Goal: Information Seeking & Learning: Learn about a topic

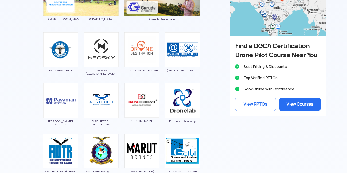
scroll to position [543, 0]
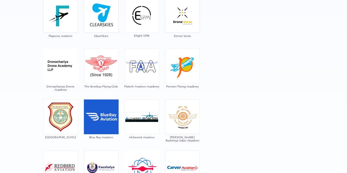
click at [111, 60] on img at bounding box center [101, 66] width 35 height 35
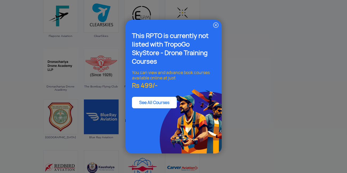
click at [217, 25] on img at bounding box center [216, 25] width 6 height 6
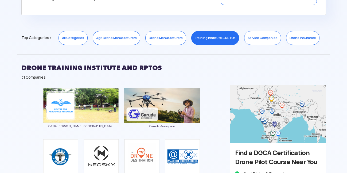
scroll to position [276, 0]
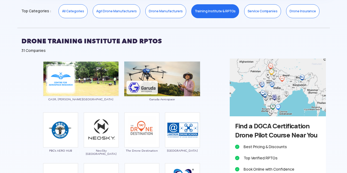
click at [254, 14] on link "Service Companies" at bounding box center [262, 11] width 37 height 14
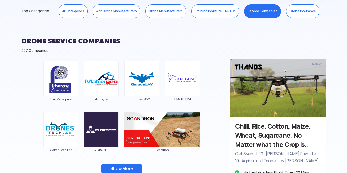
click at [18, 49] on div "DRONE SERVICE COMPANIES 227 Companies" at bounding box center [173, 43] width 312 height 31
drag, startPoint x: 18, startPoint y: 49, endPoint x: 61, endPoint y: 50, distance: 43.0
click at [61, 50] on div "DRONE SERVICE COMPANIES 227 Companies" at bounding box center [173, 43] width 312 height 31
click at [61, 50] on div "227 Companies" at bounding box center [173, 50] width 304 height 5
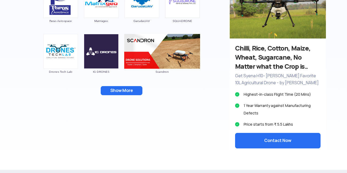
scroll to position [356, 0]
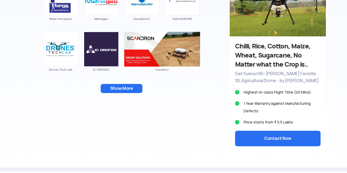
click at [117, 89] on button "Show More" at bounding box center [122, 88] width 42 height 9
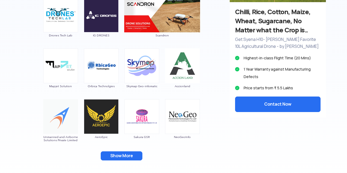
scroll to position [436, 0]
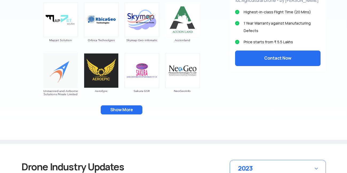
click at [133, 109] on button "Show More" at bounding box center [122, 109] width 42 height 9
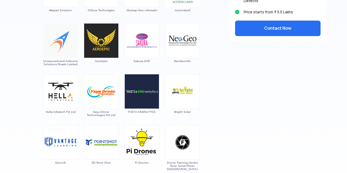
scroll to position [543, 0]
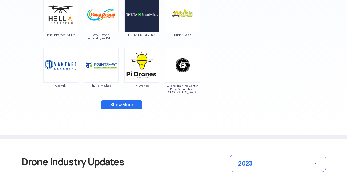
click at [133, 107] on button "Show More" at bounding box center [122, 104] width 42 height 9
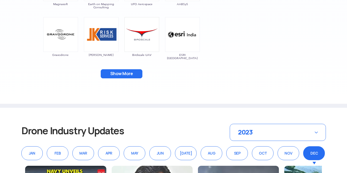
scroll to position [676, 0]
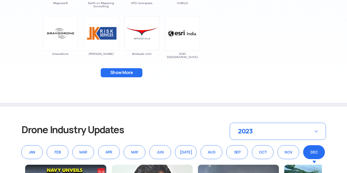
click at [130, 76] on button "Show More" at bounding box center [122, 72] width 42 height 9
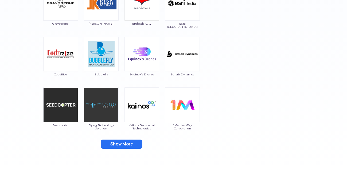
scroll to position [783, 0]
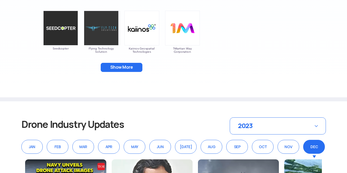
click at [134, 70] on button "Show More" at bounding box center [122, 67] width 42 height 9
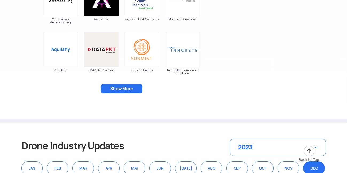
click at [135, 89] on button "Show More" at bounding box center [122, 88] width 42 height 9
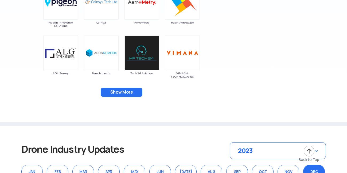
scroll to position [970, 0]
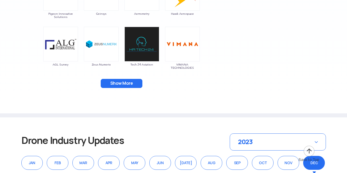
click at [128, 87] on button "Show More" at bounding box center [122, 83] width 42 height 9
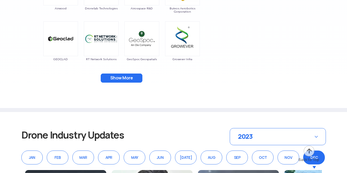
click at [129, 80] on button "Show More" at bounding box center [122, 77] width 42 height 9
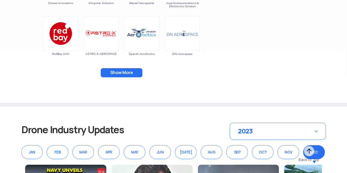
click at [132, 77] on button "Show More" at bounding box center [122, 72] width 42 height 9
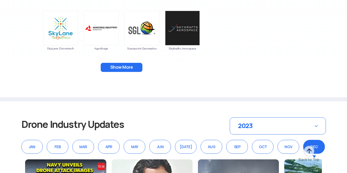
click at [130, 71] on button "Show More" at bounding box center [122, 67] width 42 height 9
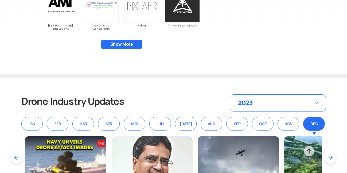
scroll to position [1424, 0]
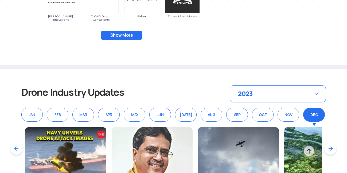
click at [105, 33] on button "Show More" at bounding box center [122, 35] width 42 height 9
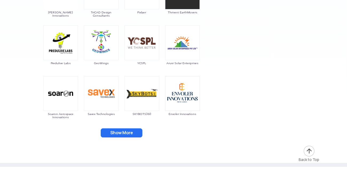
scroll to position [1477, 0]
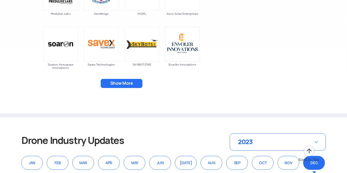
click at [129, 83] on button "Show More" at bounding box center [122, 83] width 42 height 9
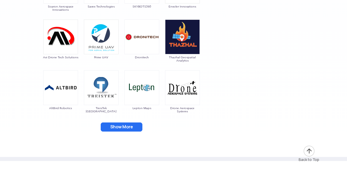
scroll to position [1611, 0]
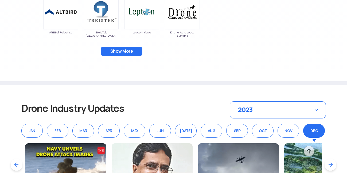
click at [120, 52] on button "Show More" at bounding box center [122, 51] width 42 height 9
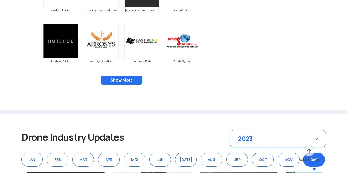
scroll to position [1691, 0]
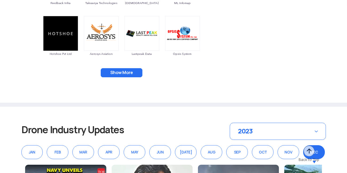
click at [122, 76] on button "Show More" at bounding box center [122, 72] width 42 height 9
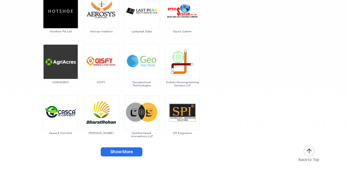
scroll to position [1744, 0]
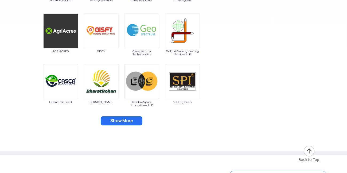
click at [122, 119] on button "Show More" at bounding box center [122, 120] width 42 height 9
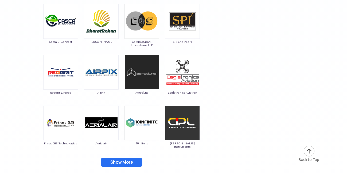
scroll to position [1824, 0]
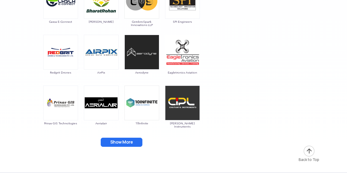
click at [127, 143] on button "Show More" at bounding box center [122, 142] width 42 height 9
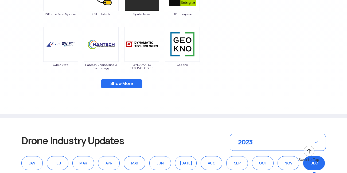
scroll to position [1984, 0]
click at [129, 80] on button "Show More" at bounding box center [122, 83] width 42 height 9
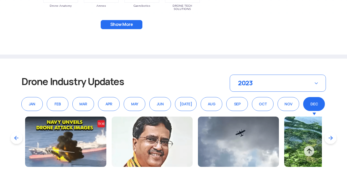
click at [103, 27] on button "Show More" at bounding box center [122, 24] width 42 height 9
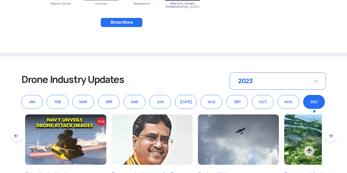
scroll to position [2251, 0]
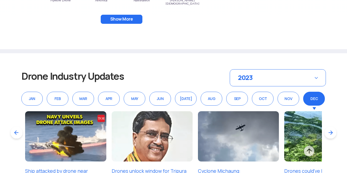
click at [116, 22] on button "Show More" at bounding box center [122, 19] width 42 height 9
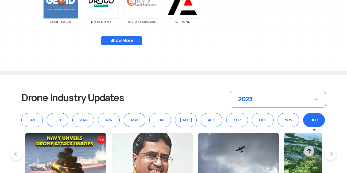
click at [127, 39] on button "Show More" at bounding box center [122, 40] width 42 height 9
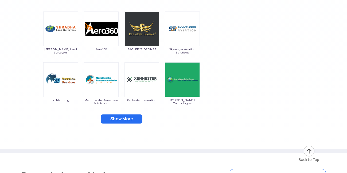
scroll to position [2438, 0]
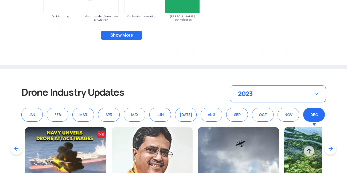
click at [119, 37] on button "Show More" at bounding box center [122, 35] width 42 height 9
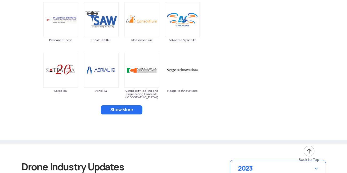
scroll to position [2518, 0]
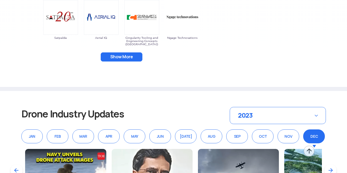
click at [121, 59] on button "Show More" at bounding box center [122, 56] width 42 height 9
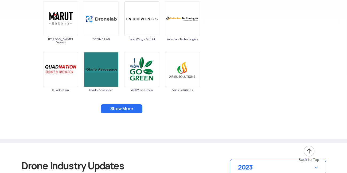
scroll to position [2652, 0]
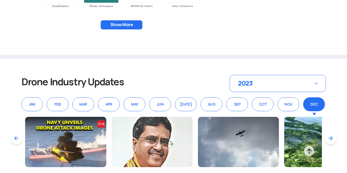
click at [122, 28] on button "Show More" at bounding box center [122, 24] width 42 height 9
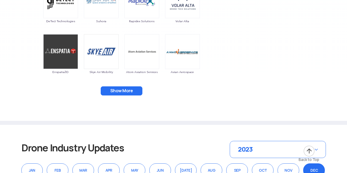
scroll to position [2732, 0]
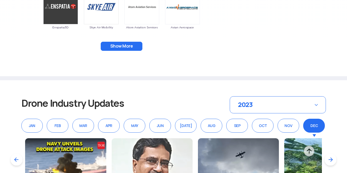
click at [124, 46] on button "Show More" at bounding box center [122, 46] width 42 height 9
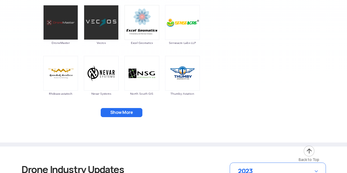
scroll to position [2812, 0]
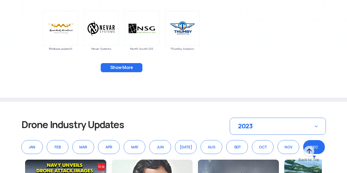
click at [121, 67] on button "Show More" at bounding box center [122, 67] width 42 height 9
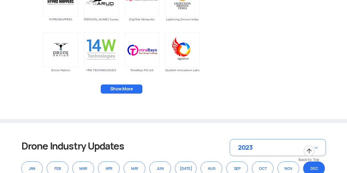
click at [114, 89] on button "Show More" at bounding box center [122, 88] width 42 height 9
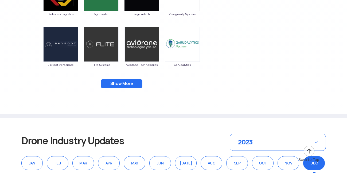
click at [114, 81] on button "Show More" at bounding box center [122, 83] width 42 height 9
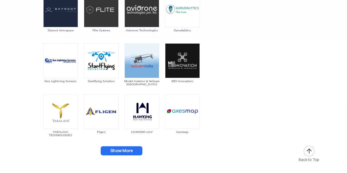
scroll to position [3079, 0]
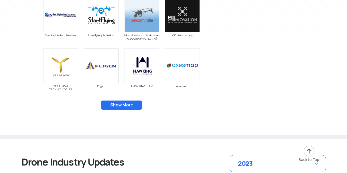
click at [116, 103] on button "Show More" at bounding box center [122, 104] width 42 height 9
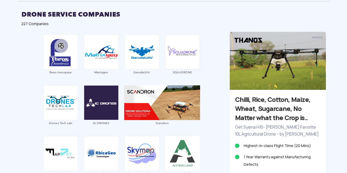
scroll to position [249, 0]
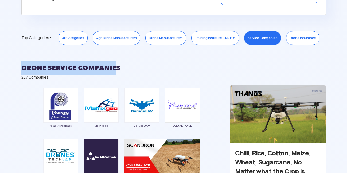
drag, startPoint x: 20, startPoint y: 67, endPoint x: 133, endPoint y: 67, distance: 112.9
click at [112, 72] on div "DRONE SERVICE COMPANIES 227 Companies" at bounding box center [173, 69] width 312 height 31
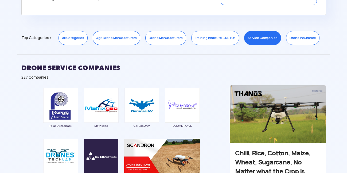
click at [154, 67] on h2 "DRONE SERVICE COMPANIES" at bounding box center [173, 67] width 304 height 13
drag, startPoint x: 42, startPoint y: 122, endPoint x: 57, endPoint y: 125, distance: 15.6
drag, startPoint x: 62, startPoint y: 124, endPoint x: 56, endPoint y: 127, distance: 7.3
click at [56, 127] on span "Paras Aerospace" at bounding box center [60, 125] width 35 height 3
drag, startPoint x: 49, startPoint y: 123, endPoint x: 74, endPoint y: 123, distance: 24.8
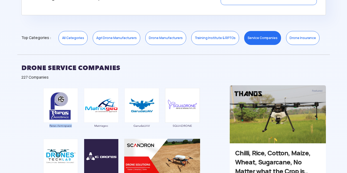
click at [74, 123] on div "Paras Aerospace" at bounding box center [60, 110] width 35 height 45
copy span "Paras Aerospace"
click at [90, 129] on div "Matrixgeo" at bounding box center [101, 110] width 35 height 45
click at [147, 125] on div "GarudaUAV" at bounding box center [141, 110] width 35 height 45
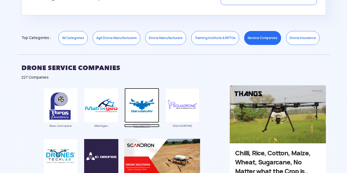
click at [142, 125] on span "GarudaUAV" at bounding box center [141, 125] width 35 height 3
click at [287, 111] on img at bounding box center [278, 114] width 96 height 58
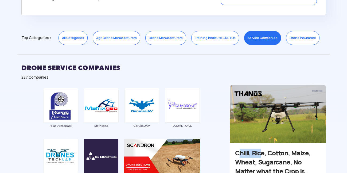
drag, startPoint x: 238, startPoint y: 153, endPoint x: 266, endPoint y: 153, distance: 27.5
click at [266, 153] on h3 "Chilli, Rice, Cotton, Maize, Wheat, Sugarcane, No Matter what the Crop is.." at bounding box center [277, 161] width 85 height 27
drag, startPoint x: 156, startPoint y: 127, endPoint x: 132, endPoint y: 125, distance: 24.6
click at [132, 125] on div "GarudaUAV" at bounding box center [141, 110] width 35 height 45
copy span "GarudaUAV"
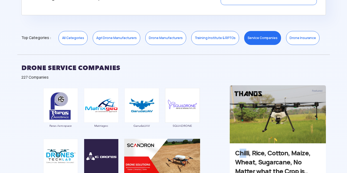
drag, startPoint x: 241, startPoint y: 154, endPoint x: 248, endPoint y: 151, distance: 7.4
click at [248, 151] on h3 "Chilli, Rice, Cotton, Maize, Wheat, Sugarcane, No Matter what the Crop is.." at bounding box center [277, 161] width 85 height 27
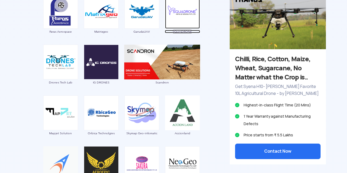
scroll to position [356, 0]
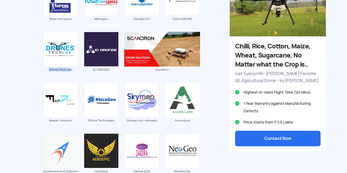
drag, startPoint x: 72, startPoint y: 71, endPoint x: 46, endPoint y: 69, distance: 25.7
click at [46, 69] on div "Drones Tech Lab" at bounding box center [60, 54] width 35 height 45
copy span "Drones Tech La"
drag, startPoint x: 92, startPoint y: 70, endPoint x: 111, endPoint y: 69, distance: 19.0
click at [111, 69] on div "IG DRONES" at bounding box center [101, 54] width 35 height 45
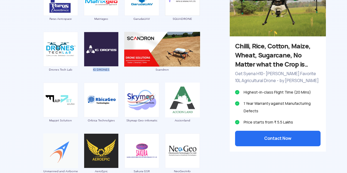
copy span "IG DRONES"
drag, startPoint x: 160, startPoint y: 72, endPoint x: 167, endPoint y: 68, distance: 8.3
click at [167, 68] on div "Scandron" at bounding box center [162, 54] width 76 height 45
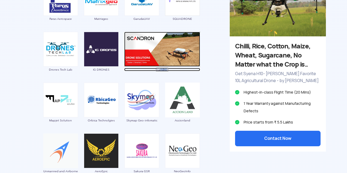
click at [171, 70] on span "Scandron" at bounding box center [162, 69] width 76 height 3
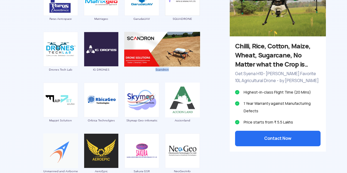
drag, startPoint x: 152, startPoint y: 72, endPoint x: 171, endPoint y: 67, distance: 19.4
click at [171, 67] on div "Scandron" at bounding box center [162, 54] width 76 height 45
copy span "Scandron"
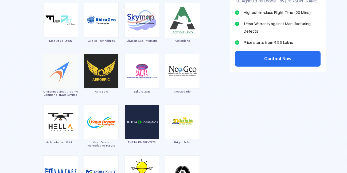
scroll to position [436, 0]
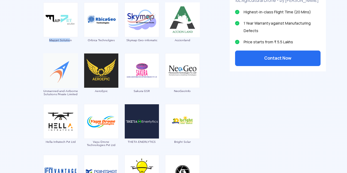
drag, startPoint x: 69, startPoint y: 42, endPoint x: 48, endPoint y: 40, distance: 21.2
click at [48, 40] on div "Mapjet Solution" at bounding box center [60, 24] width 35 height 45
drag, startPoint x: 76, startPoint y: 43, endPoint x: 47, endPoint y: 39, distance: 29.9
click at [47, 39] on div "Mapjet Solution" at bounding box center [60, 24] width 35 height 45
copy span "Mapjet Solution"
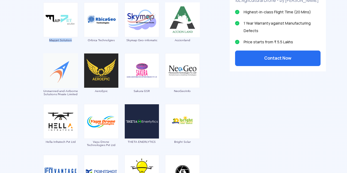
drag, startPoint x: 70, startPoint y: 46, endPoint x: 73, endPoint y: 44, distance: 2.8
click at [71, 45] on div "Mapjet Solution" at bounding box center [60, 24] width 35 height 45
click at [114, 33] on img at bounding box center [101, 19] width 35 height 35
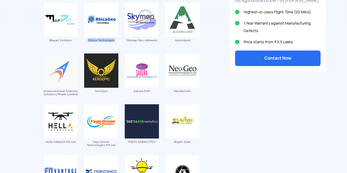
drag, startPoint x: 117, startPoint y: 43, endPoint x: 84, endPoint y: 42, distance: 32.6
click at [87, 42] on div "Orbica Technolgies" at bounding box center [101, 24] width 35 height 45
copy span "Orbica Technolgies"
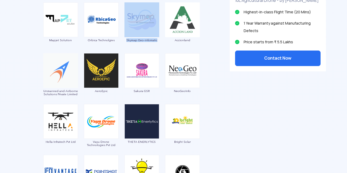
drag, startPoint x: 161, startPoint y: 41, endPoint x: 123, endPoint y: 38, distance: 37.5
copy link "Skymap Geo-infomatic"
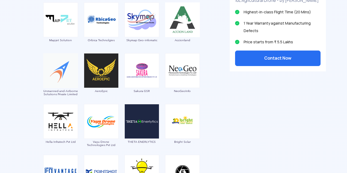
click at [167, 46] on div "Accionland" at bounding box center [182, 24] width 35 height 45
drag, startPoint x: 176, startPoint y: 40, endPoint x: 191, endPoint y: 38, distance: 15.0
click at [191, 38] on div "Accionland" at bounding box center [182, 24] width 35 height 45
copy span "Accionland"
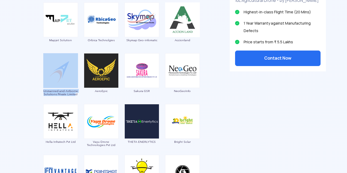
drag, startPoint x: 44, startPoint y: 91, endPoint x: 78, endPoint y: 95, distance: 34.7
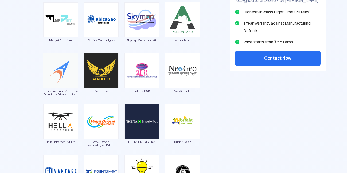
drag, startPoint x: 90, startPoint y: 97, endPoint x: 84, endPoint y: 100, distance: 6.8
drag, startPoint x: 82, startPoint y: 97, endPoint x: 43, endPoint y: 92, distance: 39.3
copy span "Unmanned and Airborne Solutions Private Limited"
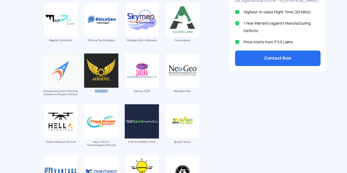
drag, startPoint x: 116, startPoint y: 93, endPoint x: 91, endPoint y: 91, distance: 25.2
click at [91, 91] on div "AeroEpic" at bounding box center [101, 75] width 35 height 45
drag, startPoint x: 152, startPoint y: 92, endPoint x: 133, endPoint y: 93, distance: 18.7
click at [133, 93] on div "Sakura GSR" at bounding box center [141, 75] width 35 height 45
drag, startPoint x: 194, startPoint y: 95, endPoint x: 169, endPoint y: 92, distance: 25.0
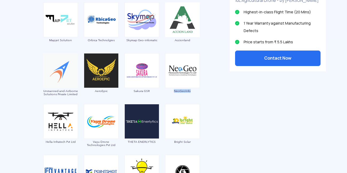
click at [169, 92] on div "NeoGeoInfo" at bounding box center [182, 75] width 35 height 45
drag, startPoint x: 79, startPoint y: 142, endPoint x: 45, endPoint y: 143, distance: 34.4
drag, startPoint x: 105, startPoint y: 145, endPoint x: 84, endPoint y: 142, distance: 21.6
click at [84, 142] on div "Vayu Drone Technologies Pvt Ltd" at bounding box center [101, 126] width 35 height 45
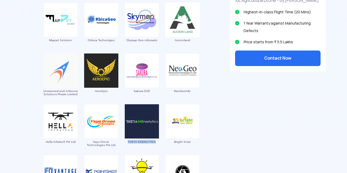
drag, startPoint x: 159, startPoint y: 142, endPoint x: 127, endPoint y: 143, distance: 32.8
drag, startPoint x: 200, startPoint y: 149, endPoint x: 165, endPoint y: 141, distance: 36.1
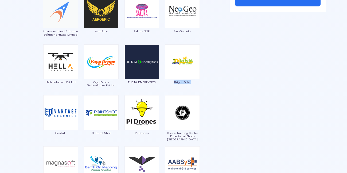
scroll to position [516, 0]
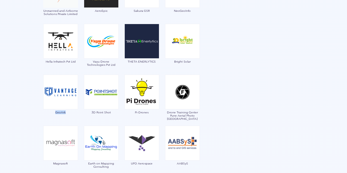
drag, startPoint x: 55, startPoint y: 116, endPoint x: 68, endPoint y: 111, distance: 13.4
click at [68, 111] on div "GeoArk" at bounding box center [60, 96] width 35 height 45
drag, startPoint x: 89, startPoint y: 115, endPoint x: 110, endPoint y: 111, distance: 21.2
click at [110, 111] on div "3D Point Shot" at bounding box center [101, 96] width 35 height 45
drag, startPoint x: 132, startPoint y: 117, endPoint x: 148, endPoint y: 113, distance: 16.8
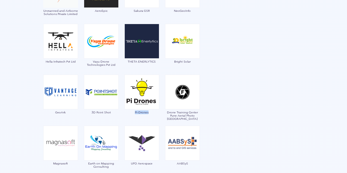
click at [148, 113] on div "Pi-Drones" at bounding box center [141, 96] width 35 height 45
drag, startPoint x: 167, startPoint y: 122, endPoint x: 166, endPoint y: 111, distance: 10.8
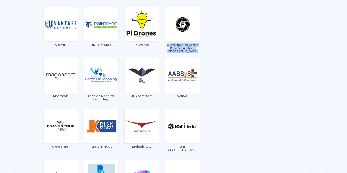
scroll to position [596, 0]
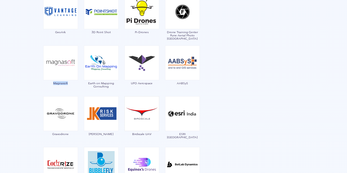
drag, startPoint x: 54, startPoint y: 82, endPoint x: 70, endPoint y: 80, distance: 16.1
click at [70, 80] on div "Magnasoft" at bounding box center [60, 67] width 35 height 45
drag, startPoint x: 114, startPoint y: 88, endPoint x: 90, endPoint y: 83, distance: 24.7
click at [88, 83] on div "Earth on Mapping Consulting" at bounding box center [101, 67] width 35 height 45
drag, startPoint x: 130, startPoint y: 83, endPoint x: 155, endPoint y: 82, distance: 24.6
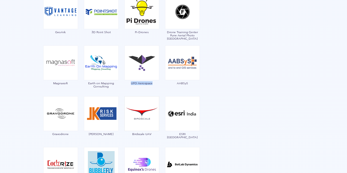
click at [155, 82] on div "UFO Aerospace" at bounding box center [141, 67] width 35 height 45
drag, startPoint x: 176, startPoint y: 84, endPoint x: 188, endPoint y: 81, distance: 12.5
click at [188, 81] on div "AABSyS" at bounding box center [182, 67] width 35 height 45
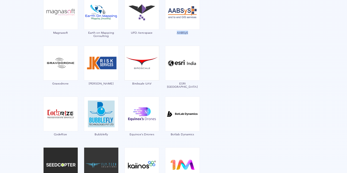
scroll to position [676, 0]
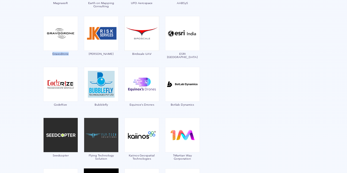
drag, startPoint x: 72, startPoint y: 58, endPoint x: 50, endPoint y: 52, distance: 22.5
click at [50, 52] on div "Gravodrone" at bounding box center [60, 38] width 35 height 45
click at [97, 59] on div "[PERSON_NAME]" at bounding box center [101, 38] width 35 height 45
drag, startPoint x: 113, startPoint y: 56, endPoint x: 94, endPoint y: 53, distance: 19.0
click at [94, 53] on div "[PERSON_NAME]" at bounding box center [101, 38] width 35 height 45
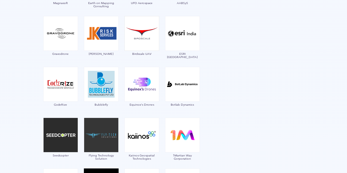
drag, startPoint x: 156, startPoint y: 57, endPoint x: 156, endPoint y: 54, distance: 2.8
click at [156, 56] on div "Birdscale UAV" at bounding box center [141, 38] width 35 height 45
drag, startPoint x: 136, startPoint y: 58, endPoint x: 158, endPoint y: 53, distance: 22.3
click at [158, 53] on div "Birdscale UAV" at bounding box center [141, 38] width 35 height 45
click at [154, 54] on span "Birdscale UAV" at bounding box center [141, 53] width 35 height 3
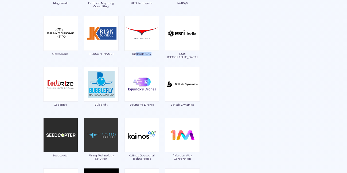
click at [152, 57] on div "Birdscale UAV" at bounding box center [141, 38] width 35 height 45
drag, startPoint x: 156, startPoint y: 50, endPoint x: 131, endPoint y: 54, distance: 25.9
click at [131, 54] on div "Birdscale UAV" at bounding box center [141, 38] width 35 height 45
click at [171, 58] on div "ESRI [GEOGRAPHIC_DATA]" at bounding box center [182, 38] width 35 height 45
drag, startPoint x: 175, startPoint y: 58, endPoint x: 195, endPoint y: 53, distance: 20.7
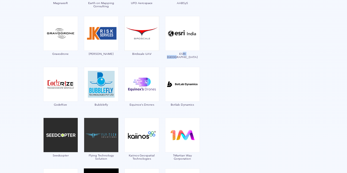
click at [194, 53] on div "ESRI [GEOGRAPHIC_DATA]" at bounding box center [182, 38] width 35 height 45
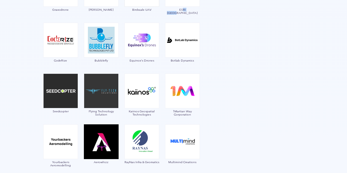
scroll to position [729, 0]
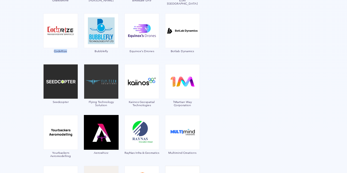
drag, startPoint x: 52, startPoint y: 49, endPoint x: 67, endPoint y: 52, distance: 15.0
click at [67, 52] on div "CodeRize" at bounding box center [60, 35] width 35 height 45
drag, startPoint x: 97, startPoint y: 48, endPoint x: 107, endPoint y: 50, distance: 9.8
click at [107, 50] on div "Bubblefly" at bounding box center [101, 35] width 35 height 45
click at [153, 57] on div "Equinox's Drones" at bounding box center [141, 35] width 35 height 45
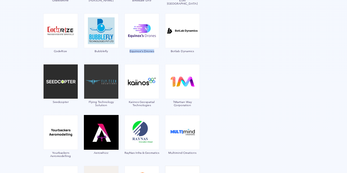
drag, startPoint x: 159, startPoint y: 54, endPoint x: 130, endPoint y: 50, distance: 29.3
click at [130, 50] on div "Equinox's Drones" at bounding box center [141, 35] width 35 height 45
drag, startPoint x: 167, startPoint y: 56, endPoint x: 194, endPoint y: 48, distance: 27.9
click at [194, 48] on div "Botlab Dynamics" at bounding box center [182, 35] width 35 height 45
drag, startPoint x: 50, startPoint y: 103, endPoint x: 74, endPoint y: 105, distance: 23.6
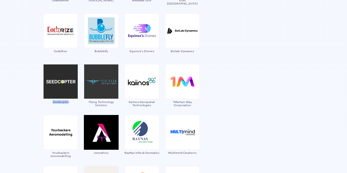
click at [74, 103] on div "Seedcopter" at bounding box center [60, 86] width 35 height 45
drag, startPoint x: 114, startPoint y: 109, endPoint x: 88, endPoint y: 101, distance: 27.0
click at [88, 101] on div "Flying Technology Solution" at bounding box center [101, 86] width 35 height 45
drag, startPoint x: 152, startPoint y: 108, endPoint x: 129, endPoint y: 102, distance: 24.2
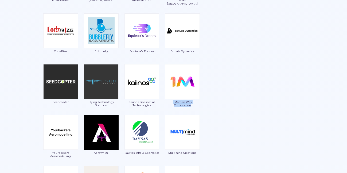
drag, startPoint x: 197, startPoint y: 108, endPoint x: 172, endPoint y: 101, distance: 25.5
click at [172, 101] on div "1Martian Way Corporation" at bounding box center [182, 86] width 35 height 45
drag, startPoint x: 76, startPoint y: 155, endPoint x: 52, endPoint y: 152, distance: 24.3
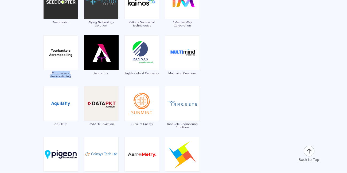
scroll to position [810, 0]
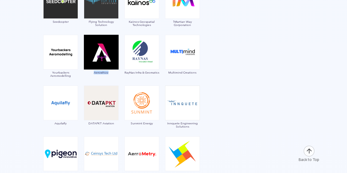
drag, startPoint x: 92, startPoint y: 75, endPoint x: 110, endPoint y: 71, distance: 19.1
click at [110, 71] on div "Aerowhizz" at bounding box center [101, 57] width 35 height 45
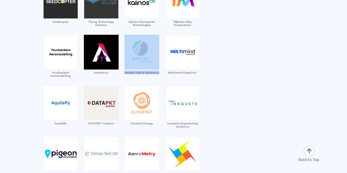
drag, startPoint x: 123, startPoint y: 73, endPoint x: 161, endPoint y: 72, distance: 37.9
drag, startPoint x: 162, startPoint y: 74, endPoint x: 160, endPoint y: 77, distance: 3.9
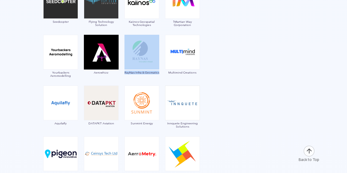
drag, startPoint x: 160, startPoint y: 74, endPoint x: 124, endPoint y: 74, distance: 36.6
click at [154, 79] on div "RayNas Infra & Geomatics" at bounding box center [141, 57] width 35 height 45
drag, startPoint x: 163, startPoint y: 74, endPoint x: 124, endPoint y: 75, distance: 39.0
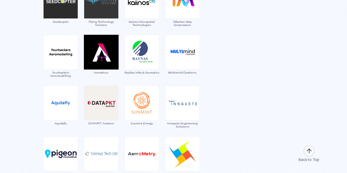
click at [166, 78] on div "Multimind Creations" at bounding box center [182, 57] width 35 height 45
drag, startPoint x: 163, startPoint y: 74, endPoint x: 124, endPoint y: 72, distance: 39.0
click at [168, 80] on div "Multimind Creations" at bounding box center [182, 57] width 35 height 45
drag, startPoint x: 179, startPoint y: 79, endPoint x: 202, endPoint y: 70, distance: 25.6
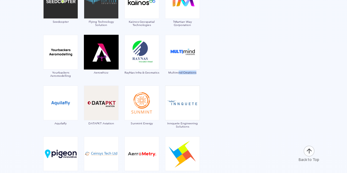
drag, startPoint x: 185, startPoint y: 73, endPoint x: 165, endPoint y: 70, distance: 20.5
click at [165, 70] on div "Multimind Creations" at bounding box center [182, 57] width 35 height 45
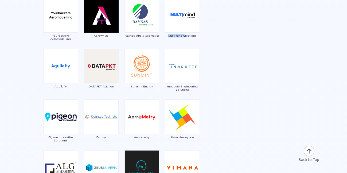
scroll to position [863, 0]
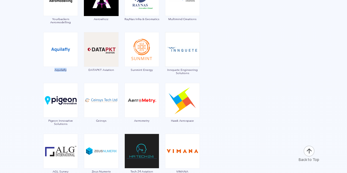
drag, startPoint x: 73, startPoint y: 71, endPoint x: 53, endPoint y: 72, distance: 20.8
click at [53, 72] on div "Aquilafly" at bounding box center [60, 54] width 35 height 45
drag, startPoint x: 118, startPoint y: 70, endPoint x: 84, endPoint y: 69, distance: 34.2
click at [84, 69] on div "DATAPKT Aviation" at bounding box center [101, 54] width 35 height 45
drag, startPoint x: 131, startPoint y: 73, endPoint x: 160, endPoint y: 71, distance: 29.2
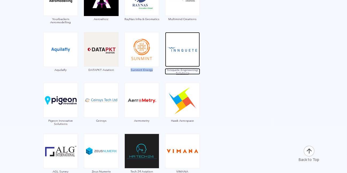
click at [165, 70] on span "Innquete Engineering Solutions" at bounding box center [182, 71] width 35 height 6
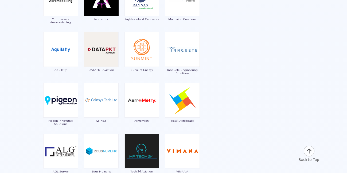
click at [165, 76] on div "Innquete Engineering Solutions" at bounding box center [182, 54] width 35 height 45
click at [165, 67] on div "Innquete Engineering Solutions" at bounding box center [182, 54] width 35 height 45
drag, startPoint x: 197, startPoint y: 76, endPoint x: 164, endPoint y: 71, distance: 33.2
click at [165, 71] on div "Innquete Engineering Solutions" at bounding box center [182, 54] width 35 height 45
drag, startPoint x: 71, startPoint y: 127, endPoint x: 44, endPoint y: 121, distance: 27.9
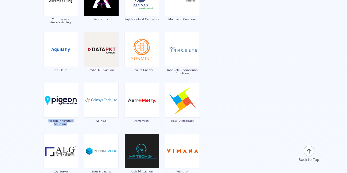
click at [44, 121] on div "Pigeon Innovative Solutions" at bounding box center [60, 105] width 35 height 45
drag, startPoint x: 112, startPoint y: 124, endPoint x: 96, endPoint y: 123, distance: 16.4
click at [96, 123] on div "Ceinsys" at bounding box center [101, 105] width 35 height 45
drag, startPoint x: 153, startPoint y: 122, endPoint x: 134, endPoint y: 123, distance: 18.7
click at [134, 123] on div "Aerrometry" at bounding box center [141, 105] width 35 height 45
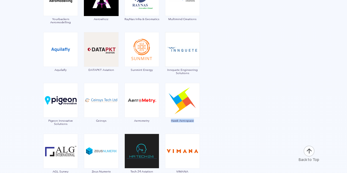
drag, startPoint x: 200, startPoint y: 126, endPoint x: 171, endPoint y: 123, distance: 29.2
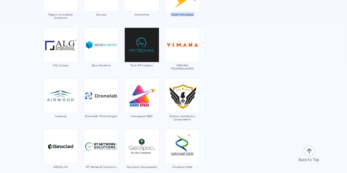
scroll to position [970, 0]
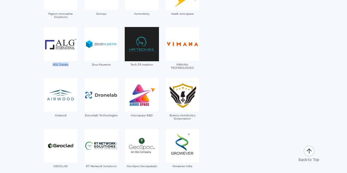
drag, startPoint x: 53, startPoint y: 64, endPoint x: 70, endPoint y: 63, distance: 17.1
click at [70, 63] on div "AGL Survey" at bounding box center [60, 49] width 35 height 45
drag, startPoint x: 91, startPoint y: 69, endPoint x: 118, endPoint y: 65, distance: 26.6
click at [118, 65] on div "Zeus Numerix" at bounding box center [101, 49] width 35 height 45
drag, startPoint x: 129, startPoint y: 66, endPoint x: 161, endPoint y: 64, distance: 31.9
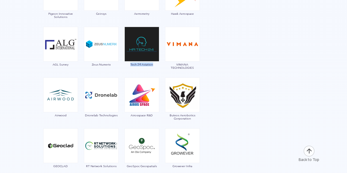
drag, startPoint x: 203, startPoint y: 68, endPoint x: 165, endPoint y: 66, distance: 38.2
drag, startPoint x: 54, startPoint y: 117, endPoint x: 68, endPoint y: 116, distance: 13.6
click at [68, 116] on div "Airwood" at bounding box center [60, 99] width 35 height 45
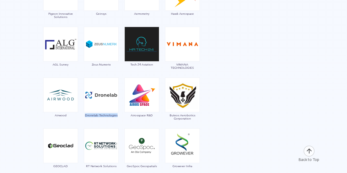
drag, startPoint x: 120, startPoint y: 119, endPoint x: 84, endPoint y: 117, distance: 36.3
drag, startPoint x: 129, startPoint y: 117, endPoint x: 157, endPoint y: 116, distance: 28.0
click at [157, 116] on div "Airosspace R&D" at bounding box center [141, 99] width 35 height 45
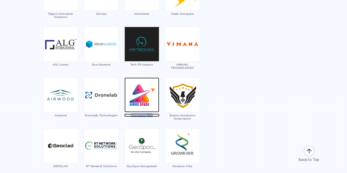
click at [158, 116] on span "Airosspace R&D" at bounding box center [141, 114] width 35 height 3
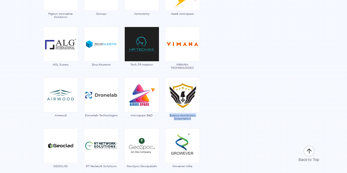
drag, startPoint x: 197, startPoint y: 121, endPoint x: 166, endPoint y: 113, distance: 31.5
click at [166, 113] on div "Buteos Aerobotics Corporation" at bounding box center [182, 99] width 35 height 45
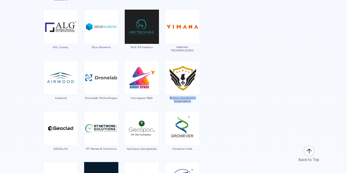
scroll to position [996, 0]
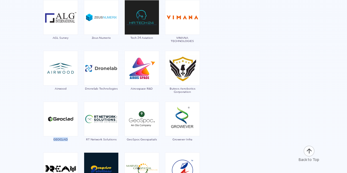
drag, startPoint x: 50, startPoint y: 139, endPoint x: 68, endPoint y: 139, distance: 18.7
click at [68, 139] on div "GEOCLAD" at bounding box center [60, 123] width 35 height 45
drag, startPoint x: 84, startPoint y: 142, endPoint x: 117, endPoint y: 140, distance: 33.4
click at [117, 140] on div "RT Network Solutions" at bounding box center [101, 123] width 35 height 45
drag, startPoint x: 126, startPoint y: 141, endPoint x: 160, endPoint y: 139, distance: 34.0
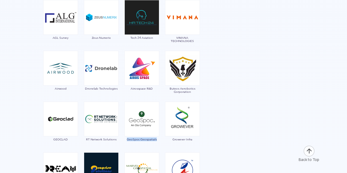
drag, startPoint x: 169, startPoint y: 141, endPoint x: 197, endPoint y: 138, distance: 28.0
click at [197, 138] on div "Growever Infra" at bounding box center [182, 123] width 35 height 45
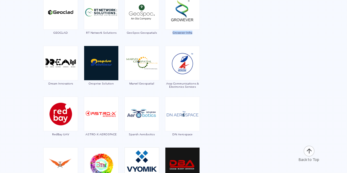
scroll to position [1103, 0]
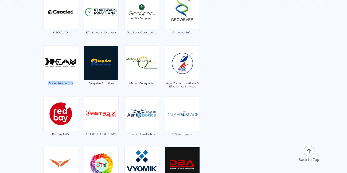
drag, startPoint x: 48, startPoint y: 85, endPoint x: 77, endPoint y: 83, distance: 28.9
click at [77, 83] on div "Dream Innovators" at bounding box center [60, 67] width 35 height 45
drag, startPoint x: 89, startPoint y: 85, endPoint x: 114, endPoint y: 85, distance: 25.4
click at [114, 85] on div "Oroprise Solution" at bounding box center [101, 67] width 35 height 45
drag, startPoint x: 126, startPoint y: 85, endPoint x: 159, endPoint y: 85, distance: 32.8
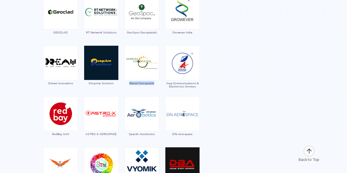
click at [159, 85] on div "Marvel Geospatial" at bounding box center [141, 67] width 35 height 45
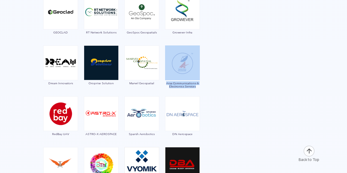
drag, startPoint x: 165, startPoint y: 84, endPoint x: 201, endPoint y: 88, distance: 36.4
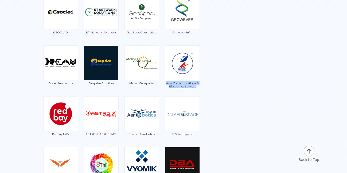
drag, startPoint x: 199, startPoint y: 89, endPoint x: 166, endPoint y: 83, distance: 32.9
click at [166, 83] on div "Arya Communications & Electronics Services" at bounding box center [182, 67] width 35 height 45
drag, startPoint x: 49, startPoint y: 136, endPoint x: 72, endPoint y: 134, distance: 22.2
click at [72, 134] on div "RedBay UAV" at bounding box center [60, 118] width 35 height 45
drag, startPoint x: 84, startPoint y: 136, endPoint x: 119, endPoint y: 137, distance: 34.5
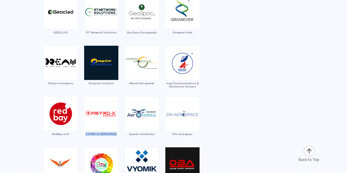
drag, startPoint x: 130, startPoint y: 139, endPoint x: 155, endPoint y: 134, distance: 25.9
click at [155, 134] on div "Sparsh Aerobotics" at bounding box center [141, 118] width 35 height 45
drag, startPoint x: 171, startPoint y: 139, endPoint x: 194, endPoint y: 132, distance: 24.0
click at [194, 132] on div "DN Aerospace" at bounding box center [182, 118] width 35 height 45
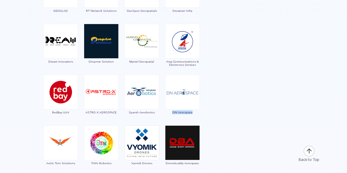
scroll to position [1157, 0]
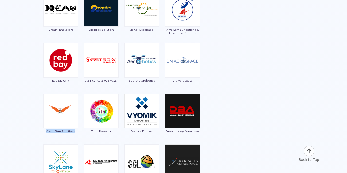
drag, startPoint x: 48, startPoint y: 136, endPoint x: 76, endPoint y: 132, distance: 28.5
click at [76, 132] on div "Arctic Tern Solutions" at bounding box center [60, 115] width 35 height 45
drag, startPoint x: 93, startPoint y: 137, endPoint x: 111, endPoint y: 129, distance: 19.7
click at [111, 129] on div "Trithi Robotics" at bounding box center [101, 115] width 35 height 45
drag, startPoint x: 90, startPoint y: 137, endPoint x: 111, endPoint y: 131, distance: 21.9
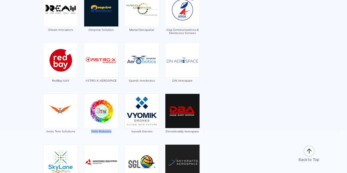
click at [111, 131] on div "Trithi Robotics" at bounding box center [101, 115] width 35 height 45
drag, startPoint x: 129, startPoint y: 135, endPoint x: 161, endPoint y: 131, distance: 32.4
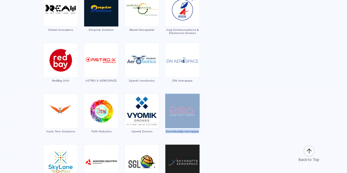
drag, startPoint x: 200, startPoint y: 135, endPoint x: 163, endPoint y: 134, distance: 36.6
drag, startPoint x: 201, startPoint y: 133, endPoint x: 164, endPoint y: 133, distance: 36.3
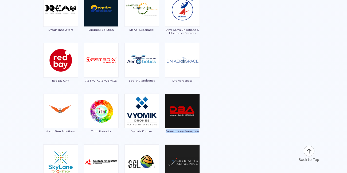
drag, startPoint x: 201, startPoint y: 134, endPoint x: 167, endPoint y: 134, distance: 34.2
click at [119, 117] on div "Trithi Robotics" at bounding box center [101, 115] width 35 height 45
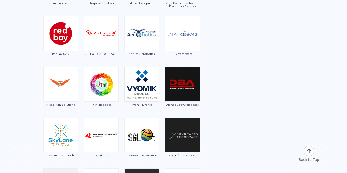
scroll to position [1210, 0]
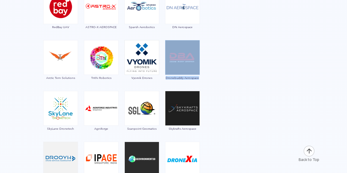
drag, startPoint x: 164, startPoint y: 80, endPoint x: 198, endPoint y: 77, distance: 34.3
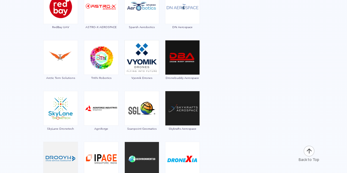
drag, startPoint x: 200, startPoint y: 78, endPoint x: 166, endPoint y: 77, distance: 34.2
drag, startPoint x: 78, startPoint y: 128, endPoint x: 46, endPoint y: 130, distance: 32.1
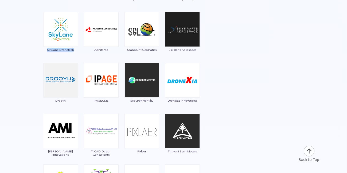
scroll to position [1290, 0]
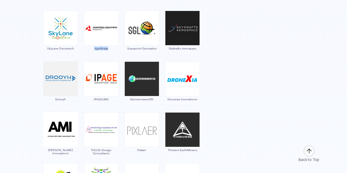
drag, startPoint x: 107, startPoint y: 49, endPoint x: 90, endPoint y: 48, distance: 16.3
click at [90, 48] on div "Agniforge" at bounding box center [101, 33] width 35 height 45
drag, startPoint x: 125, startPoint y: 52, endPoint x: 157, endPoint y: 48, distance: 31.9
click at [157, 48] on div "Scanpoint Geomatics" at bounding box center [141, 33] width 35 height 45
drag, startPoint x: 168, startPoint y: 53, endPoint x: 195, endPoint y: 48, distance: 27.9
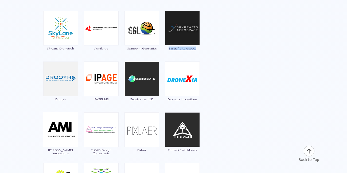
click at [195, 48] on div "Skykrafts Aerospace" at bounding box center [182, 33] width 35 height 45
drag, startPoint x: 53, startPoint y: 99, endPoint x: 68, endPoint y: 98, distance: 15.5
click at [68, 98] on div "Drooyh" at bounding box center [60, 83] width 35 height 45
drag, startPoint x: 110, startPoint y: 101, endPoint x: 92, endPoint y: 99, distance: 17.8
click at [92, 99] on div "IPAGEUMS" at bounding box center [101, 83] width 35 height 45
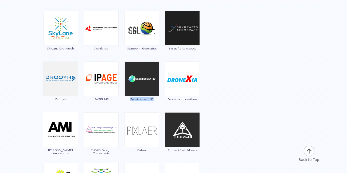
drag, startPoint x: 127, startPoint y: 105, endPoint x: 128, endPoint y: 101, distance: 3.3
drag, startPoint x: 165, startPoint y: 104, endPoint x: 205, endPoint y: 102, distance: 40.7
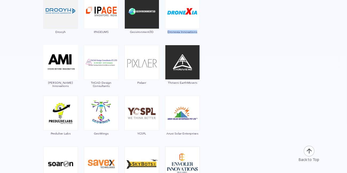
scroll to position [1370, 0]
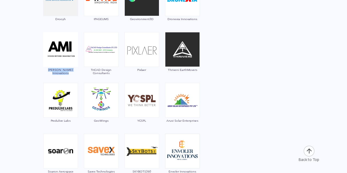
drag, startPoint x: 44, startPoint y: 72, endPoint x: 79, endPoint y: 70, distance: 35.1
drag, startPoint x: 115, startPoint y: 76, endPoint x: 93, endPoint y: 69, distance: 22.5
click at [89, 68] on div "TriCAD Design Consultants" at bounding box center [101, 54] width 35 height 45
drag, startPoint x: 148, startPoint y: 73, endPoint x: 137, endPoint y: 69, distance: 11.7
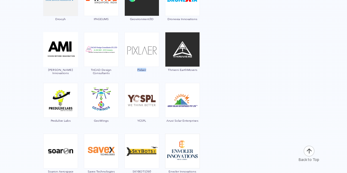
click at [137, 69] on div "Pixlaer" at bounding box center [141, 54] width 35 height 45
drag, startPoint x: 201, startPoint y: 65, endPoint x: 167, endPoint y: 70, distance: 33.9
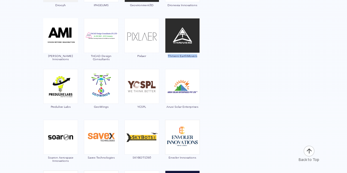
scroll to position [1397, 0]
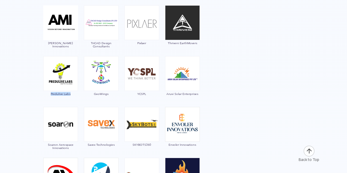
drag, startPoint x: 80, startPoint y: 95, endPoint x: 51, endPoint y: 95, distance: 29.4
drag, startPoint x: 113, startPoint y: 96, endPoint x: 93, endPoint y: 96, distance: 19.8
click at [93, 96] on div "GeoWings" at bounding box center [101, 78] width 35 height 45
drag, startPoint x: 138, startPoint y: 99, endPoint x: 148, endPoint y: 92, distance: 12.4
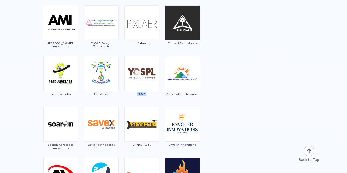
click at [148, 92] on div "YCSPL" at bounding box center [141, 78] width 35 height 45
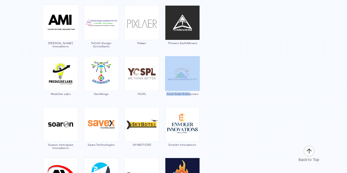
drag, startPoint x: 161, startPoint y: 99, endPoint x: 204, endPoint y: 105, distance: 43.4
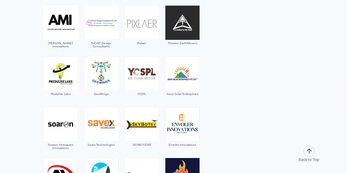
drag, startPoint x: 202, startPoint y: 95, endPoint x: 166, endPoint y: 97, distance: 35.8
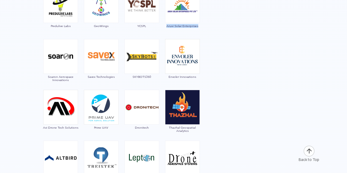
scroll to position [1477, 0]
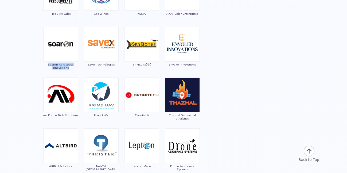
drag, startPoint x: 75, startPoint y: 69, endPoint x: 46, endPoint y: 62, distance: 29.7
click at [46, 62] on div "Soaron Aerospace Innovations" at bounding box center [60, 49] width 35 height 45
drag, startPoint x: 88, startPoint y: 66, endPoint x: 116, endPoint y: 63, distance: 28.8
click at [116, 63] on div "Savex Technologies" at bounding box center [101, 49] width 35 height 45
drag, startPoint x: 134, startPoint y: 65, endPoint x: 155, endPoint y: 63, distance: 21.2
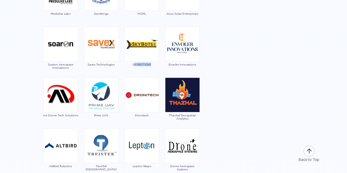
click at [155, 63] on div "SKYBOTS360" at bounding box center [141, 49] width 35 height 45
drag, startPoint x: 131, startPoint y: 69, endPoint x: 153, endPoint y: 63, distance: 22.9
click at [153, 63] on div "SKYBOTS360" at bounding box center [141, 49] width 35 height 45
drag, startPoint x: 166, startPoint y: 67, endPoint x: 197, endPoint y: 63, distance: 31.2
click at [197, 63] on div "Envoler Innovations" at bounding box center [182, 49] width 35 height 45
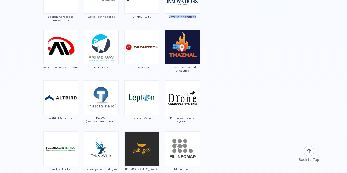
scroll to position [1530, 0]
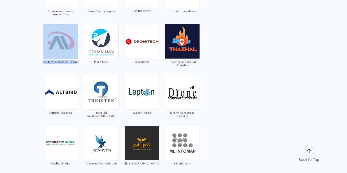
drag, startPoint x: 43, startPoint y: 62, endPoint x: 74, endPoint y: 61, distance: 31.2
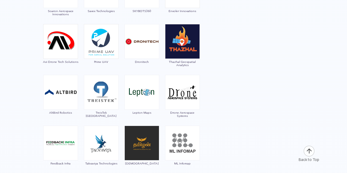
drag, startPoint x: 79, startPoint y: 63, endPoint x: 44, endPoint y: 62, distance: 34.7
drag, startPoint x: 94, startPoint y: 63, endPoint x: 111, endPoint y: 61, distance: 16.6
click at [111, 61] on div "Prime UAV" at bounding box center [101, 46] width 35 height 45
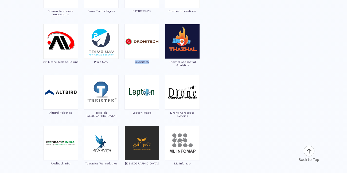
drag, startPoint x: 133, startPoint y: 64, endPoint x: 154, endPoint y: 62, distance: 20.7
click at [154, 62] on div "Dronitech" at bounding box center [141, 46] width 35 height 45
drag, startPoint x: 193, startPoint y: 67, endPoint x: 168, endPoint y: 62, distance: 25.4
click at [168, 62] on div "Thazhal Geospatial Analytics" at bounding box center [182, 46] width 35 height 45
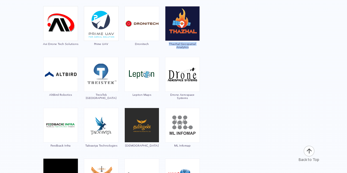
scroll to position [1557, 0]
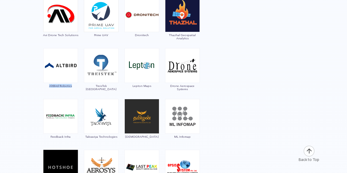
drag, startPoint x: 76, startPoint y: 87, endPoint x: 48, endPoint y: 86, distance: 28.9
click at [48, 86] on div "AltBird Robotics" at bounding box center [60, 70] width 35 height 45
drag, startPoint x: 112, startPoint y: 89, endPoint x: 90, endPoint y: 87, distance: 22.5
click at [90, 87] on div "TreisTek [GEOGRAPHIC_DATA]" at bounding box center [101, 70] width 35 height 45
drag, startPoint x: 133, startPoint y: 87, endPoint x: 153, endPoint y: 87, distance: 20.3
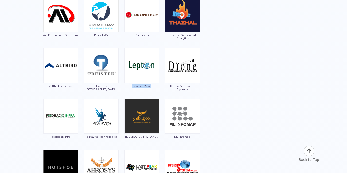
click at [153, 87] on div "Lepton Maps" at bounding box center [141, 70] width 35 height 45
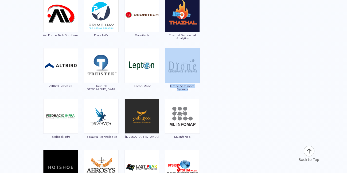
drag, startPoint x: 162, startPoint y: 85, endPoint x: 201, endPoint y: 86, distance: 38.5
drag, startPoint x: 203, startPoint y: 87, endPoint x: 163, endPoint y: 89, distance: 40.1
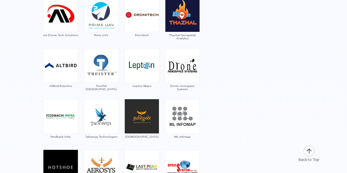
click at [165, 89] on div "Drone Aerospace Systems" at bounding box center [182, 70] width 35 height 45
drag, startPoint x: 201, startPoint y: 85, endPoint x: 165, endPoint y: 86, distance: 36.3
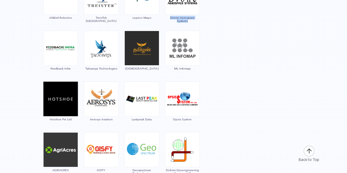
scroll to position [1637, 0]
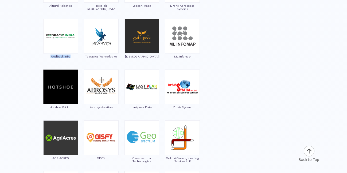
drag, startPoint x: 46, startPoint y: 59, endPoint x: 73, endPoint y: 57, distance: 26.5
click at [73, 57] on div "Feedback Infra" at bounding box center [60, 41] width 35 height 45
drag, startPoint x: 121, startPoint y: 58, endPoint x: 85, endPoint y: 55, distance: 35.7
click at [85, 55] on div "Paras Aerospace Matrixgeo GarudaUAV SQUADRONE Drones Tech Lab IG DRONES Scandro…" at bounding box center [121, 147] width 208 height 2901
drag, startPoint x: 132, startPoint y: 59, endPoint x: 151, endPoint y: 56, distance: 18.6
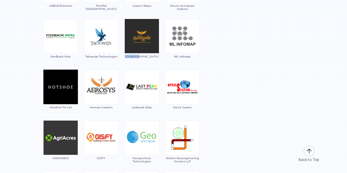
click at [151, 56] on div "[DEMOGRAPHIC_DATA]" at bounding box center [141, 41] width 35 height 45
drag, startPoint x: 172, startPoint y: 58, endPoint x: 190, endPoint y: 56, distance: 17.8
click at [189, 56] on div "ML Infomap" at bounding box center [182, 41] width 35 height 45
drag, startPoint x: 74, startPoint y: 109, endPoint x: 48, endPoint y: 106, distance: 27.2
click at [48, 106] on div "Hotshoe Pvt Ltd" at bounding box center [60, 91] width 35 height 45
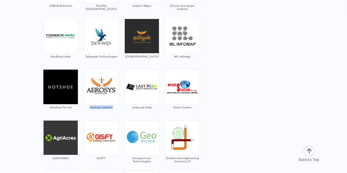
drag, startPoint x: 90, startPoint y: 112, endPoint x: 116, endPoint y: 107, distance: 26.6
click at [116, 107] on div "Aerosys Aviation" at bounding box center [101, 91] width 35 height 45
drag, startPoint x: 134, startPoint y: 104, endPoint x: 156, endPoint y: 107, distance: 21.5
click at [156, 107] on div "Lastpeak Data" at bounding box center [141, 91] width 35 height 45
drag, startPoint x: 200, startPoint y: 107, endPoint x: 166, endPoint y: 111, distance: 33.9
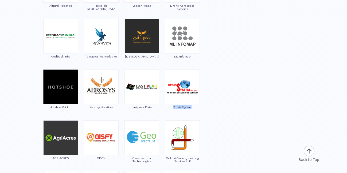
click at [166, 111] on div "Paras Aerospace Matrixgeo GarudaUAV SQUADRONE Drones Tech Lab IG DRONES Scandro…" at bounding box center [121, 147] width 208 height 2901
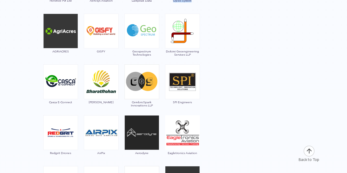
scroll to position [1744, 0]
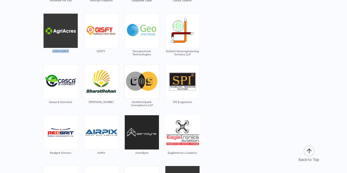
drag, startPoint x: 50, startPoint y: 52, endPoint x: 72, endPoint y: 49, distance: 22.1
click at [72, 49] on div "AGRIACRES" at bounding box center [60, 35] width 35 height 45
drag, startPoint x: 93, startPoint y: 53, endPoint x: 110, endPoint y: 51, distance: 17.2
click at [110, 51] on div "GISFY" at bounding box center [101, 35] width 35 height 45
drag, startPoint x: 132, startPoint y: 48, endPoint x: 159, endPoint y: 54, distance: 27.8
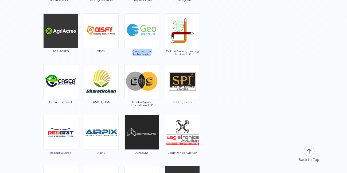
click at [159, 54] on div "Geospectrum Technologies" at bounding box center [141, 35] width 35 height 45
drag, startPoint x: 191, startPoint y: 56, endPoint x: 166, endPoint y: 51, distance: 25.8
click at [166, 51] on div "Dokimi Geoengineering Services LLP" at bounding box center [182, 35] width 35 height 45
drag, startPoint x: 48, startPoint y: 101, endPoint x: 74, endPoint y: 101, distance: 25.6
click at [74, 101] on div "Casca E-Connect" at bounding box center [60, 86] width 35 height 45
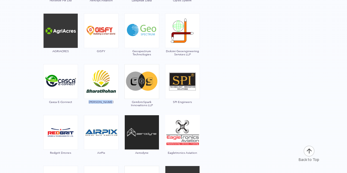
drag, startPoint x: 86, startPoint y: 107, endPoint x: 113, endPoint y: 102, distance: 26.8
click at [113, 102] on div "[PERSON_NAME]" at bounding box center [101, 86] width 35 height 45
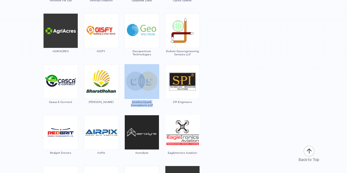
drag, startPoint x: 123, startPoint y: 101, endPoint x: 153, endPoint y: 106, distance: 30.6
click at [153, 106] on div "Paras Aerospace Matrixgeo GarudaUAV SQUADRONE Drones Tech Lab IG DRONES Scandro…" at bounding box center [121, 40] width 208 height 2901
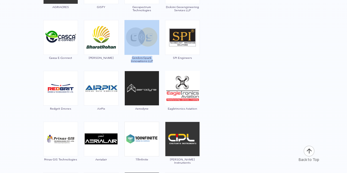
scroll to position [1797, 0]
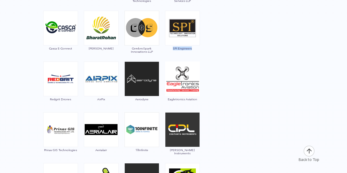
drag, startPoint x: 174, startPoint y: 48, endPoint x: 195, endPoint y: 47, distance: 20.6
click at [195, 47] on div "SPI Engineers" at bounding box center [182, 33] width 35 height 45
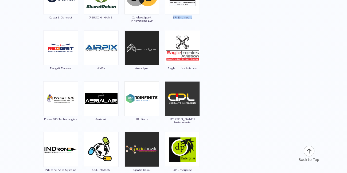
scroll to position [1824, 0]
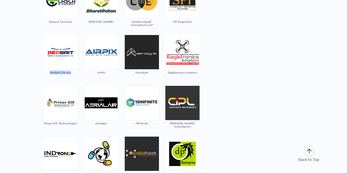
drag, startPoint x: 48, startPoint y: 74, endPoint x: 72, endPoint y: 74, distance: 23.8
click at [72, 74] on div "Redgrit Drones" at bounding box center [60, 57] width 35 height 45
drag, startPoint x: 92, startPoint y: 74, endPoint x: 108, endPoint y: 72, distance: 15.5
click at [108, 71] on div "AirPix" at bounding box center [101, 57] width 35 height 45
drag, startPoint x: 151, startPoint y: 74, endPoint x: 135, endPoint y: 74, distance: 16.6
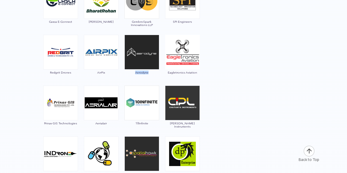
click at [135, 74] on div "Aerodyne" at bounding box center [141, 57] width 35 height 45
drag, startPoint x: 198, startPoint y: 76, endPoint x: 168, endPoint y: 74, distance: 30.3
click at [168, 74] on div "Eagletronics Aviation" at bounding box center [182, 57] width 35 height 45
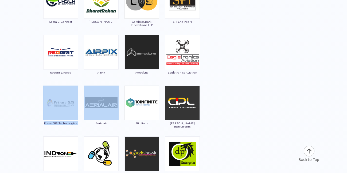
drag, startPoint x: 81, startPoint y: 124, endPoint x: 48, endPoint y: 125, distance: 33.6
click at [77, 128] on div "Prinav GIS Technologies" at bounding box center [60, 107] width 35 height 45
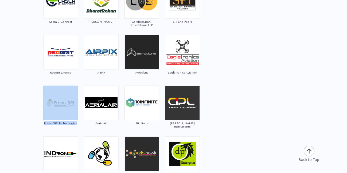
drag, startPoint x: 82, startPoint y: 123, endPoint x: 42, endPoint y: 124, distance: 39.3
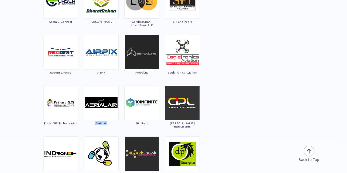
drag, startPoint x: 113, startPoint y: 125, endPoint x: 94, endPoint y: 127, distance: 19.3
click at [94, 127] on div "Aerialair" at bounding box center [101, 107] width 35 height 45
drag, startPoint x: 153, startPoint y: 126, endPoint x: 133, endPoint y: 126, distance: 20.6
click at [133, 126] on div "10Infinite" at bounding box center [141, 107] width 35 height 45
drag, startPoint x: 201, startPoint y: 125, endPoint x: 167, endPoint y: 122, distance: 34.4
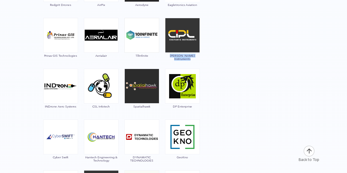
scroll to position [1904, 0]
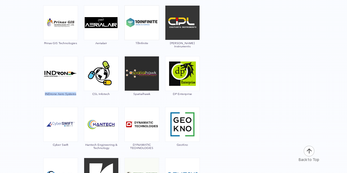
drag, startPoint x: 67, startPoint y: 93, endPoint x: 43, endPoint y: 95, distance: 23.9
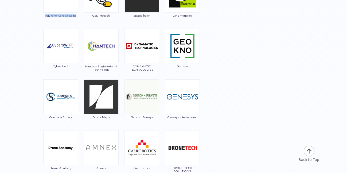
scroll to position [1984, 0]
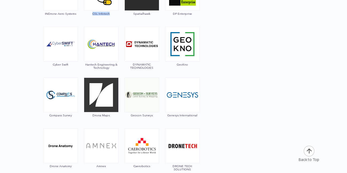
drag, startPoint x: 92, startPoint y: 16, endPoint x: 111, endPoint y: 15, distance: 19.0
drag, startPoint x: 135, startPoint y: 11, endPoint x: 150, endPoint y: 13, distance: 15.9
click at [151, 14] on span "Spatialhawk" at bounding box center [141, 13] width 35 height 3
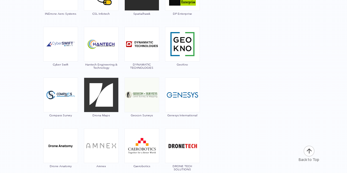
drag, startPoint x: 144, startPoint y: 15, endPoint x: 132, endPoint y: 16, distance: 11.8
drag, startPoint x: 191, startPoint y: 15, endPoint x: 173, endPoint y: 16, distance: 17.7
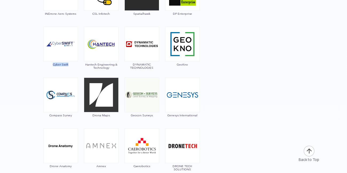
drag, startPoint x: 58, startPoint y: 62, endPoint x: 74, endPoint y: 65, distance: 16.5
click at [74, 65] on div "Cyber Swift" at bounding box center [60, 49] width 35 height 45
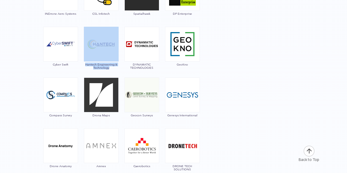
drag, startPoint x: 83, startPoint y: 64, endPoint x: 112, endPoint y: 69, distance: 29.5
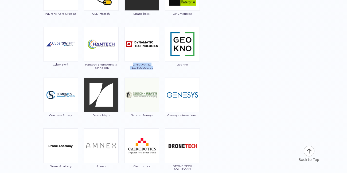
drag, startPoint x: 133, startPoint y: 62, endPoint x: 158, endPoint y: 67, distance: 25.2
click at [158, 67] on div "DYNAMATIC TECHNOLOGIES" at bounding box center [141, 49] width 35 height 45
drag, startPoint x: 173, startPoint y: 68, endPoint x: 190, endPoint y: 65, distance: 17.0
click at [190, 64] on div "GeoKno" at bounding box center [182, 49] width 35 height 45
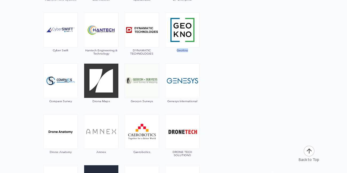
scroll to position [2011, 0]
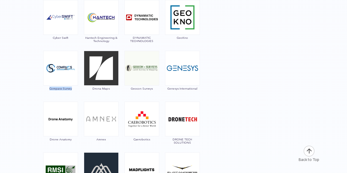
drag, startPoint x: 46, startPoint y: 88, endPoint x: 74, endPoint y: 89, distance: 28.6
click at [74, 89] on div "Compass Survey" at bounding box center [60, 73] width 35 height 45
drag, startPoint x: 91, startPoint y: 92, endPoint x: 114, endPoint y: 89, distance: 23.4
click at [114, 89] on div "Drona Maps" at bounding box center [101, 73] width 35 height 45
drag, startPoint x: 128, startPoint y: 92, endPoint x: 159, endPoint y: 92, distance: 31.2
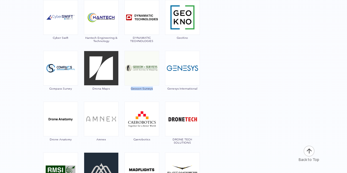
click at [159, 92] on div "Geocon Surveys" at bounding box center [141, 73] width 35 height 45
drag, startPoint x: 167, startPoint y: 93, endPoint x: 196, endPoint y: 88, distance: 29.3
click at [196, 88] on div "Genesys International" at bounding box center [182, 73] width 35 height 45
drag, startPoint x: 204, startPoint y: 87, endPoint x: 166, endPoint y: 89, distance: 38.0
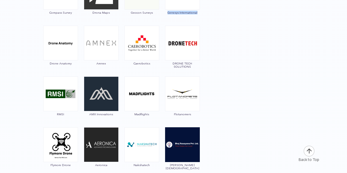
scroll to position [2118, 0]
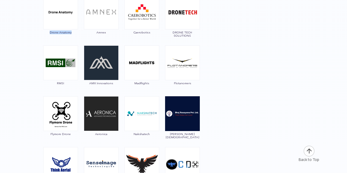
drag, startPoint x: 48, startPoint y: 40, endPoint x: 49, endPoint y: 37, distance: 3.6
drag, startPoint x: 91, startPoint y: 35, endPoint x: 110, endPoint y: 32, distance: 19.8
click at [110, 32] on div "Amnex" at bounding box center [101, 17] width 35 height 45
drag, startPoint x: 135, startPoint y: 34, endPoint x: 153, endPoint y: 32, distance: 18.3
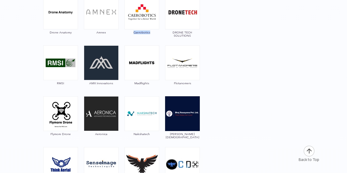
click at [153, 32] on div "Caerobotics" at bounding box center [141, 17] width 35 height 45
click at [170, 38] on div "DRONE TECH SOLUTIONS" at bounding box center [182, 17] width 35 height 45
drag, startPoint x: 173, startPoint y: 29, endPoint x: 194, endPoint y: 36, distance: 22.4
click at [194, 36] on div "DRONE TECH SOLUTIONS" at bounding box center [182, 17] width 35 height 45
drag, startPoint x: 52, startPoint y: 88, endPoint x: 68, endPoint y: 83, distance: 16.9
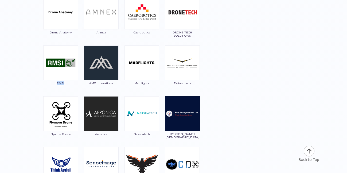
click at [68, 83] on div "RMSI" at bounding box center [60, 67] width 35 height 45
drag, startPoint x: 85, startPoint y: 89, endPoint x: 115, endPoint y: 85, distance: 30.7
click at [115, 85] on div "AMX Innovations" at bounding box center [101, 67] width 35 height 45
drag, startPoint x: 130, startPoint y: 88, endPoint x: 159, endPoint y: 84, distance: 29.7
click at [158, 84] on div "Madflights" at bounding box center [141, 67] width 35 height 45
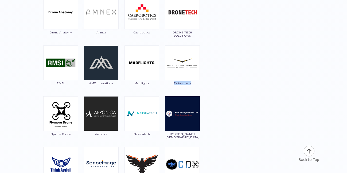
drag, startPoint x: 170, startPoint y: 88, endPoint x: 194, endPoint y: 84, distance: 24.4
click at [194, 84] on div "Flotanomers" at bounding box center [182, 67] width 35 height 45
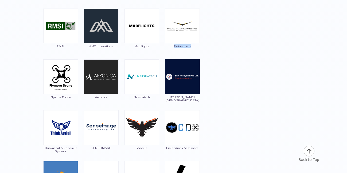
scroll to position [2171, 0]
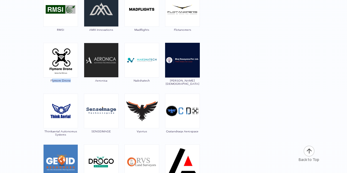
drag, startPoint x: 52, startPoint y: 85, endPoint x: 73, endPoint y: 80, distance: 21.0
click at [73, 80] on div "Flymore Drone" at bounding box center [60, 65] width 35 height 45
click at [73, 82] on div "Flymore Drone" at bounding box center [60, 65] width 35 height 45
drag, startPoint x: 50, startPoint y: 84, endPoint x: 73, endPoint y: 82, distance: 23.1
click at [73, 82] on div "Flymore Drone" at bounding box center [60, 65] width 35 height 45
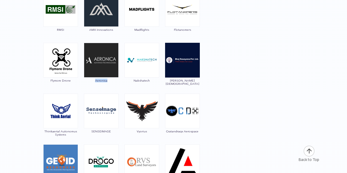
drag, startPoint x: 94, startPoint y: 85, endPoint x: 110, endPoint y: 83, distance: 16.2
click at [110, 83] on div "Aeronica" at bounding box center [101, 65] width 35 height 45
drag, startPoint x: 132, startPoint y: 85, endPoint x: 163, endPoint y: 82, distance: 31.7
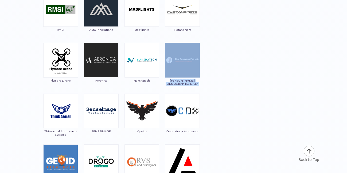
drag, startPoint x: 202, startPoint y: 84, endPoint x: 164, endPoint y: 83, distance: 37.4
click at [193, 84] on div "[PERSON_NAME][DEMOGRAPHIC_DATA]" at bounding box center [182, 65] width 35 height 45
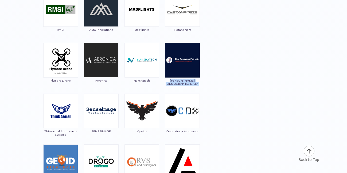
drag, startPoint x: 202, startPoint y: 82, endPoint x: 172, endPoint y: 82, distance: 29.9
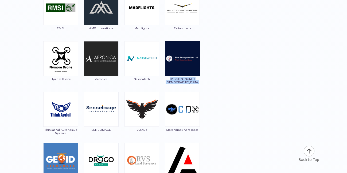
scroll to position [2225, 0]
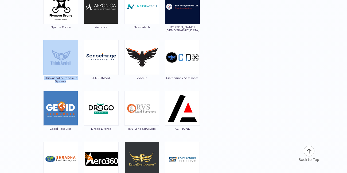
drag, startPoint x: 54, startPoint y: 80, endPoint x: 41, endPoint y: 78, distance: 13.7
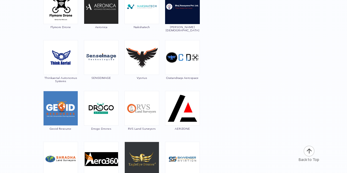
click at [64, 83] on div "Thinkaerial Autonomus Systems" at bounding box center [60, 62] width 35 height 45
drag, startPoint x: 45, startPoint y: 75, endPoint x: 67, endPoint y: 80, distance: 22.9
click at [67, 80] on div "Thinkaerial Autonomus Systems" at bounding box center [60, 62] width 35 height 45
drag, startPoint x: 90, startPoint y: 84, endPoint x: 113, endPoint y: 80, distance: 23.8
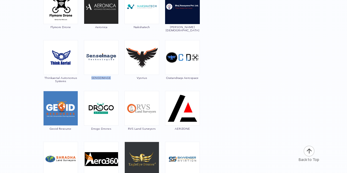
click at [113, 80] on div "SENSEIMAGE" at bounding box center [101, 62] width 35 height 45
drag, startPoint x: 136, startPoint y: 79, endPoint x: 147, endPoint y: 77, distance: 10.9
click at [147, 77] on div "Vyorius" at bounding box center [141, 62] width 35 height 45
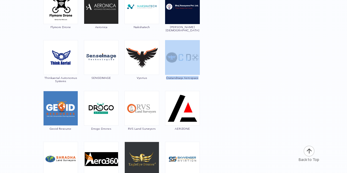
drag, startPoint x: 163, startPoint y: 80, endPoint x: 200, endPoint y: 79, distance: 36.6
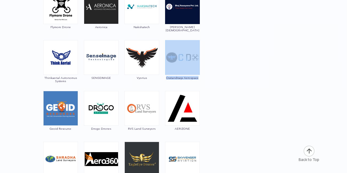
drag, startPoint x: 205, startPoint y: 82, endPoint x: 163, endPoint y: 80, distance: 41.1
click at [171, 81] on div "Cratandraqx Aerospace" at bounding box center [182, 62] width 35 height 45
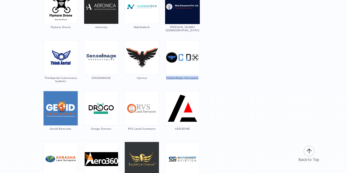
drag, startPoint x: 165, startPoint y: 81, endPoint x: 198, endPoint y: 78, distance: 32.5
click at [198, 78] on div "Cratandraqx Aerospace" at bounding box center [182, 62] width 35 height 45
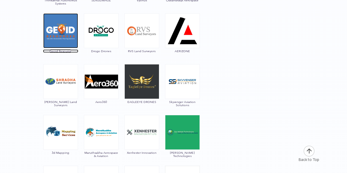
scroll to position [2331, 0]
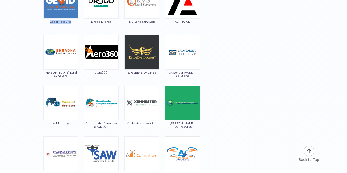
drag, startPoint x: 47, startPoint y: 24, endPoint x: 75, endPoint y: 19, distance: 28.2
click at [75, 19] on div "Geoid Resource" at bounding box center [60, 6] width 35 height 45
click at [88, 22] on span "Drogo Drones" at bounding box center [101, 21] width 35 height 3
drag, startPoint x: 91, startPoint y: 25, endPoint x: 116, endPoint y: 23, distance: 25.4
click at [116, 23] on div "Drogo Drones" at bounding box center [101, 6] width 35 height 45
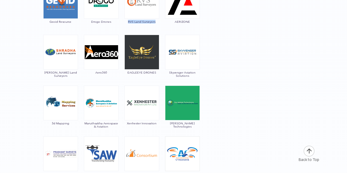
drag, startPoint x: 127, startPoint y: 27, endPoint x: 161, endPoint y: 24, distance: 34.3
drag, startPoint x: 178, startPoint y: 28, endPoint x: 195, endPoint y: 23, distance: 18.2
click at [195, 23] on div "AERIZONE" at bounding box center [182, 6] width 35 height 45
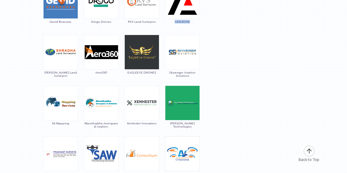
drag, startPoint x: 174, startPoint y: 22, endPoint x: 189, endPoint y: 22, distance: 14.7
click at [189, 22] on div "AERIZONE" at bounding box center [182, 6] width 35 height 45
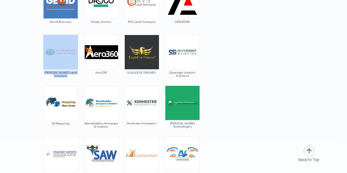
drag, startPoint x: 48, startPoint y: 74, endPoint x: 81, endPoint y: 74, distance: 33.6
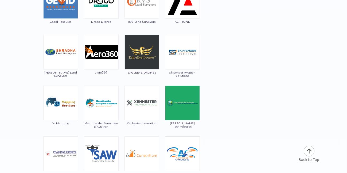
click at [84, 78] on div "Aero360" at bounding box center [101, 57] width 35 height 45
drag, startPoint x: 77, startPoint y: 74, endPoint x: 46, endPoint y: 73, distance: 31.3
drag, startPoint x: 97, startPoint y: 78, endPoint x: 107, endPoint y: 72, distance: 11.6
click at [107, 72] on div "Aero360" at bounding box center [101, 57] width 35 height 45
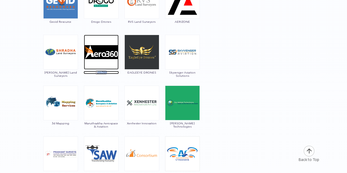
click at [108, 73] on span "Aero360" at bounding box center [101, 72] width 35 height 3
click at [95, 74] on div "Aero360" at bounding box center [101, 57] width 35 height 45
drag, startPoint x: 94, startPoint y: 73, endPoint x: 109, endPoint y: 73, distance: 15.2
click at [109, 73] on div "Aero360" at bounding box center [101, 57] width 35 height 45
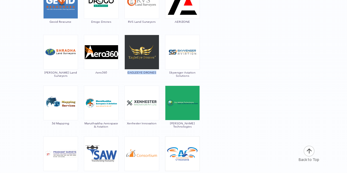
drag, startPoint x: 128, startPoint y: 76, endPoint x: 155, endPoint y: 75, distance: 27.0
click at [155, 75] on div "EAGLEEYE DRONES" at bounding box center [141, 57] width 35 height 45
drag, startPoint x: 169, startPoint y: 70, endPoint x: 191, endPoint y: 78, distance: 23.0
click at [191, 78] on div "Skyvenger Aviation Solutions" at bounding box center [182, 57] width 35 height 45
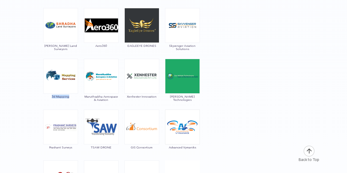
drag, startPoint x: 46, startPoint y: 98, endPoint x: 69, endPoint y: 97, distance: 23.5
click at [69, 97] on div "3d Mapping" at bounding box center [60, 81] width 35 height 45
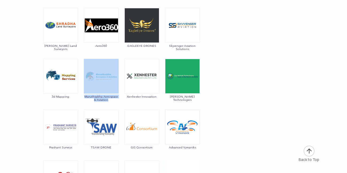
drag, startPoint x: 84, startPoint y: 95, endPoint x: 114, endPoint y: 101, distance: 31.1
click at [114, 101] on div "Maruthsakha Aerospace & Aviation" at bounding box center [101, 81] width 35 height 45
drag, startPoint x: 81, startPoint y: 95, endPoint x: 106, endPoint y: 100, distance: 25.0
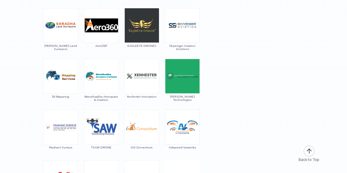
click at [127, 101] on div "Xenhester Innovation" at bounding box center [141, 81] width 35 height 45
drag, startPoint x: 130, startPoint y: 98, endPoint x: 158, endPoint y: 98, distance: 28.0
click at [158, 98] on div "Xenhester Innovation" at bounding box center [141, 81] width 35 height 45
drag, startPoint x: 197, startPoint y: 104, endPoint x: 172, endPoint y: 97, distance: 25.6
click at [172, 97] on div "[PERSON_NAME] Technologies" at bounding box center [182, 81] width 35 height 45
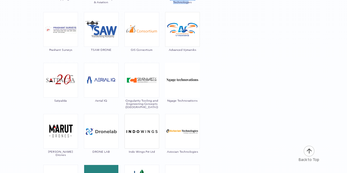
scroll to position [2465, 0]
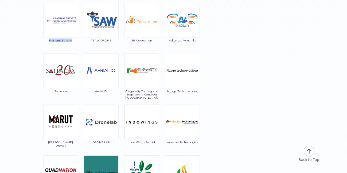
drag, startPoint x: 78, startPoint y: 42, endPoint x: 49, endPoint y: 41, distance: 28.6
click at [49, 41] on div "Prashant Surveys" at bounding box center [60, 25] width 35 height 45
drag, startPoint x: 91, startPoint y: 43, endPoint x: 115, endPoint y: 42, distance: 23.5
click at [115, 42] on div "TSAW DRONE" at bounding box center [101, 25] width 35 height 45
drag, startPoint x: 129, startPoint y: 42, endPoint x: 155, endPoint y: 41, distance: 25.4
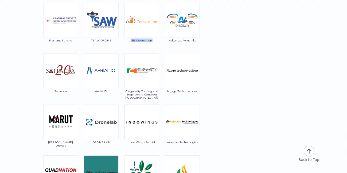
click at [155, 41] on div "GIS Consortium" at bounding box center [141, 25] width 35 height 45
drag, startPoint x: 169, startPoint y: 46, endPoint x: 198, endPoint y: 41, distance: 29.3
click at [198, 41] on div "Advanced Vymaniks" at bounding box center [182, 25] width 35 height 45
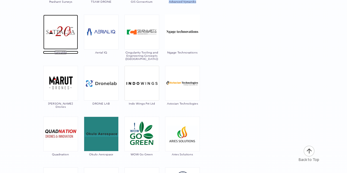
scroll to position [2492, 0]
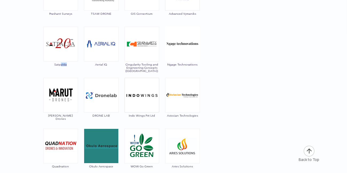
drag, startPoint x: 60, startPoint y: 65, endPoint x: 70, endPoint y: 66, distance: 10.7
click at [70, 66] on div "Satpalda" at bounding box center [60, 49] width 35 height 45
click at [70, 65] on span "Satpalda" at bounding box center [60, 64] width 35 height 3
click at [84, 65] on span "Aerial IQ" at bounding box center [101, 64] width 35 height 3
click at [75, 70] on div "Satpalda" at bounding box center [60, 49] width 35 height 45
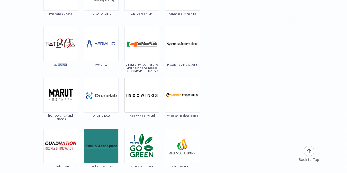
drag, startPoint x: 58, startPoint y: 68, endPoint x: 73, endPoint y: 65, distance: 15.3
click at [73, 65] on div "Satpalda" at bounding box center [60, 49] width 35 height 45
click at [73, 66] on span "Satpalda" at bounding box center [60, 64] width 35 height 3
click at [72, 66] on span "Satpalda" at bounding box center [60, 64] width 35 height 3
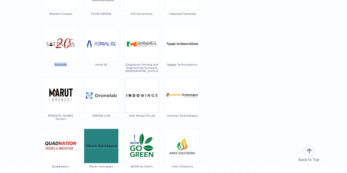
drag, startPoint x: 51, startPoint y: 68, endPoint x: 73, endPoint y: 66, distance: 21.8
click at [73, 66] on div "Satpalda" at bounding box center [60, 49] width 35 height 45
drag, startPoint x: 92, startPoint y: 68, endPoint x: 107, endPoint y: 65, distance: 15.4
click at [107, 65] on div "Aerial IQ" at bounding box center [101, 49] width 35 height 45
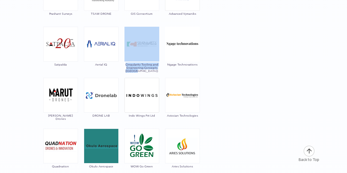
drag, startPoint x: 123, startPoint y: 66, endPoint x: 148, endPoint y: 72, distance: 26.2
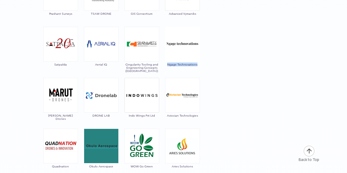
drag, startPoint x: 168, startPoint y: 71, endPoint x: 199, endPoint y: 67, distance: 31.3
click at [199, 67] on div "Ngage Technovations" at bounding box center [182, 49] width 35 height 45
drag, startPoint x: 50, startPoint y: 115, endPoint x: 71, endPoint y: 115, distance: 20.8
click at [71, 115] on div "[PERSON_NAME] Drones" at bounding box center [60, 100] width 35 height 45
drag, startPoint x: 91, startPoint y: 117, endPoint x: 111, endPoint y: 115, distance: 19.6
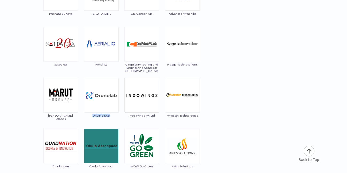
click at [111, 115] on div "DRONE LAB" at bounding box center [101, 100] width 35 height 45
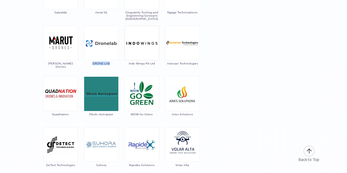
scroll to position [2545, 0]
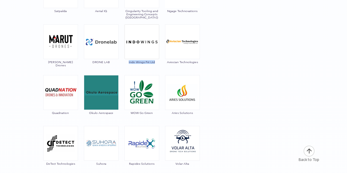
drag, startPoint x: 127, startPoint y: 67, endPoint x: 154, endPoint y: 66, distance: 27.0
click at [154, 66] on div "Indo Wings Pvt Ltd" at bounding box center [141, 46] width 35 height 45
drag, startPoint x: 165, startPoint y: 70, endPoint x: 167, endPoint y: 62, distance: 7.7
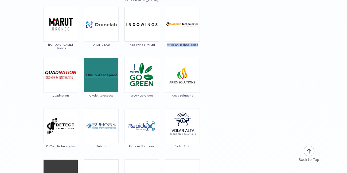
scroll to position [2572, 0]
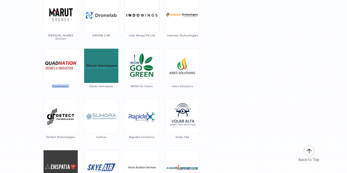
drag, startPoint x: 48, startPoint y: 89, endPoint x: 73, endPoint y: 86, distance: 25.5
click at [73, 86] on div "Quadnation" at bounding box center [60, 70] width 35 height 45
drag, startPoint x: 86, startPoint y: 90, endPoint x: 117, endPoint y: 89, distance: 30.4
click at [117, 89] on div "Okulo Aerospace" at bounding box center [101, 70] width 35 height 45
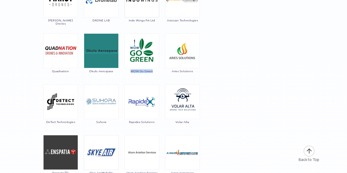
scroll to position [2598, 0]
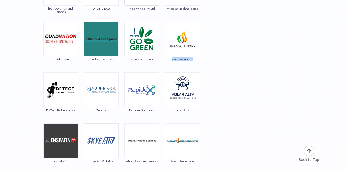
drag, startPoint x: 201, startPoint y: 60, endPoint x: 172, endPoint y: 62, distance: 28.9
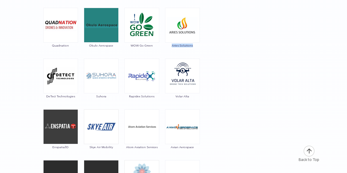
scroll to position [2625, 0]
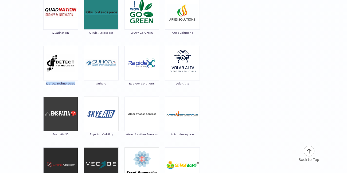
drag, startPoint x: 47, startPoint y: 85, endPoint x: 77, endPoint y: 84, distance: 29.9
click at [77, 84] on div "DeTect Technologies" at bounding box center [60, 68] width 35 height 45
drag, startPoint x: 100, startPoint y: 89, endPoint x: 111, endPoint y: 88, distance: 10.4
click at [111, 88] on div "Suhora" at bounding box center [101, 68] width 35 height 45
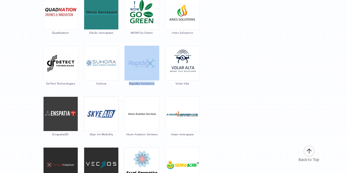
drag, startPoint x: 123, startPoint y: 91, endPoint x: 154, endPoint y: 89, distance: 30.5
click at [154, 89] on div "Rapidex Solutions" at bounding box center [141, 68] width 35 height 45
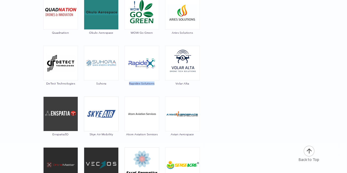
drag, startPoint x: 127, startPoint y: 87, endPoint x: 163, endPoint y: 88, distance: 35.3
drag, startPoint x: 184, startPoint y: 85, endPoint x: 190, endPoint y: 85, distance: 6.4
click at [190, 85] on div "Volar Alta" at bounding box center [182, 68] width 35 height 45
click at [175, 91] on div "Volar Alta" at bounding box center [182, 68] width 35 height 45
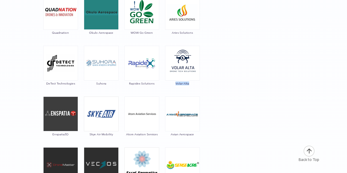
drag, startPoint x: 174, startPoint y: 85, endPoint x: 201, endPoint y: 83, distance: 26.8
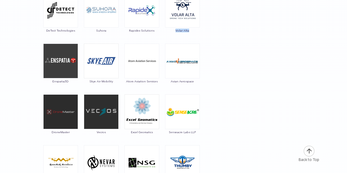
scroll to position [2678, 0]
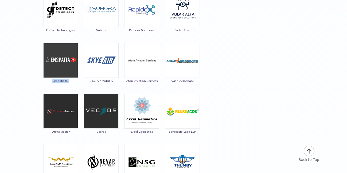
drag, startPoint x: 51, startPoint y: 84, endPoint x: 78, endPoint y: 81, distance: 26.8
click at [78, 81] on div "Enspatia3D" at bounding box center [60, 65] width 35 height 45
drag, startPoint x: 95, startPoint y: 88, endPoint x: 122, endPoint y: 84, distance: 27.5
click at [113, 85] on div "Skye Air Mobility" at bounding box center [101, 65] width 35 height 45
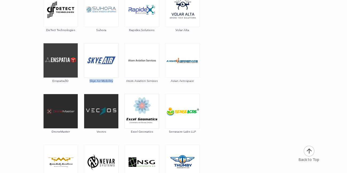
drag, startPoint x: 116, startPoint y: 83, endPoint x: 85, endPoint y: 84, distance: 31.0
click at [85, 84] on div "Skye Air Mobility" at bounding box center [101, 65] width 35 height 45
